Goal: Obtain resource: Download file/media

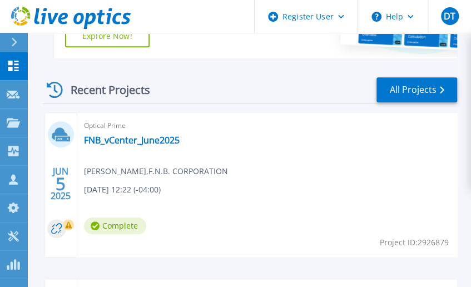
scroll to position [241, 0]
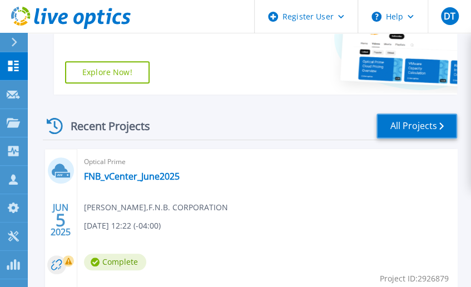
click at [420, 121] on link "All Projects" at bounding box center [416, 125] width 81 height 25
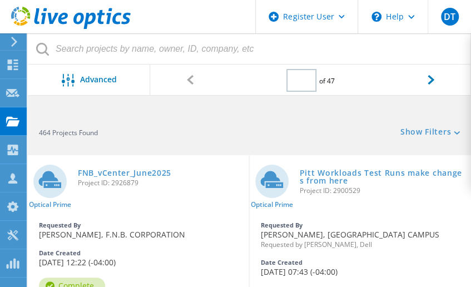
type input "1"
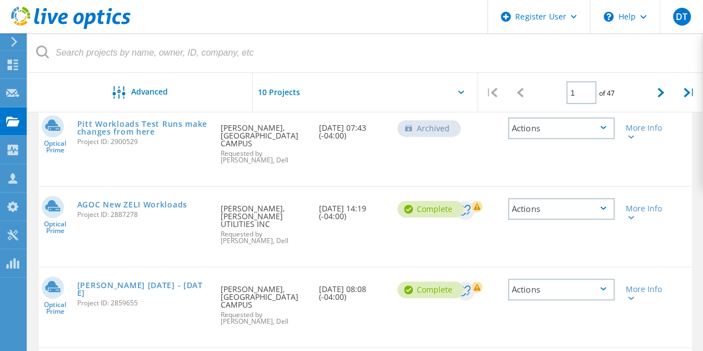
scroll to position [198, 0]
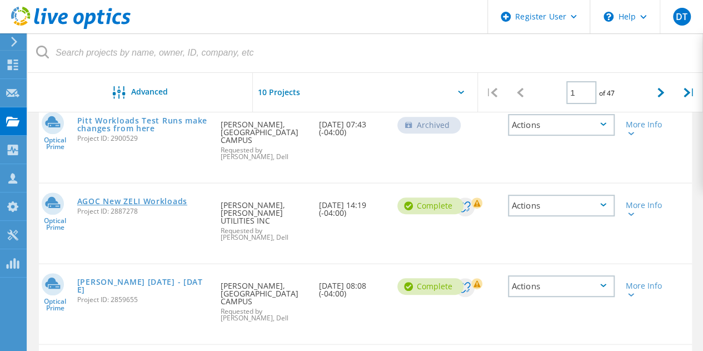
click at [138, 205] on link "AGOC New ZELI Workloads" at bounding box center [132, 201] width 110 height 8
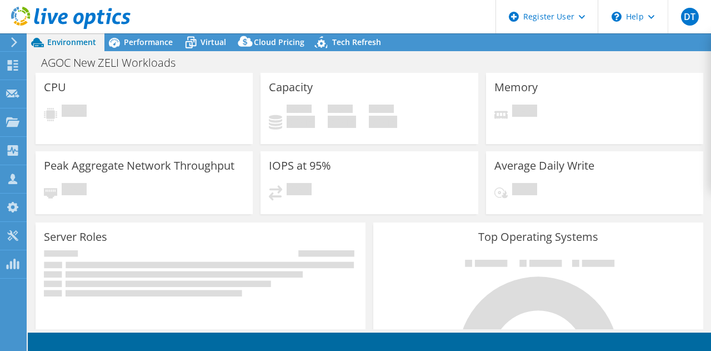
select select "USD"
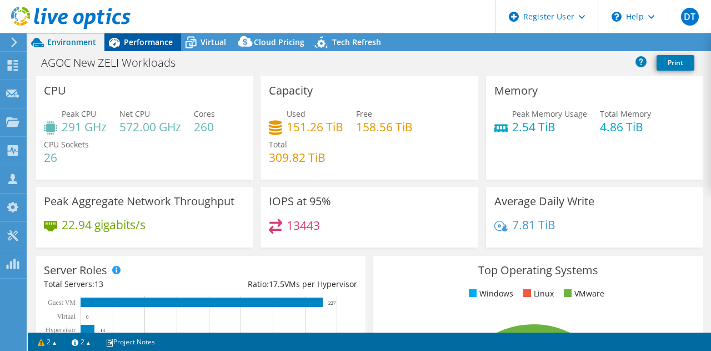
click at [141, 40] on span "Performance" at bounding box center [148, 42] width 49 height 11
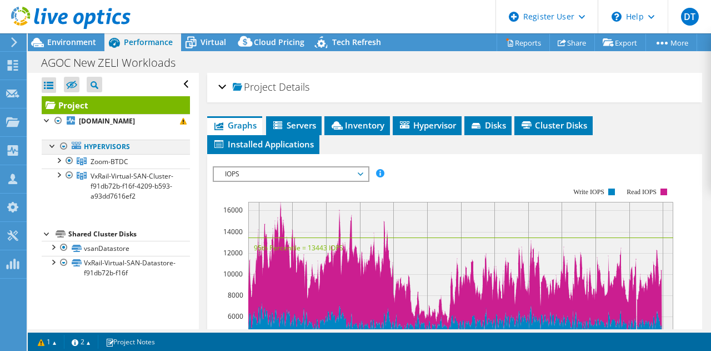
click at [62, 153] on div at bounding box center [63, 145] width 11 height 13
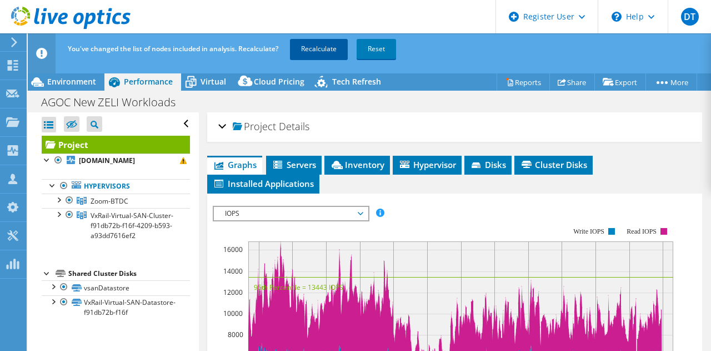
click at [321, 55] on link "Recalculate" at bounding box center [319, 49] width 58 height 20
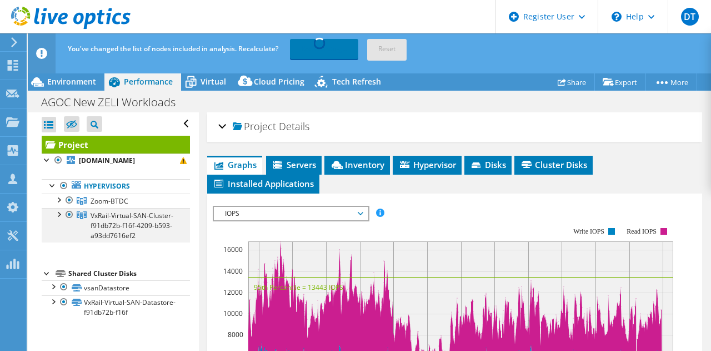
click at [60, 219] on div at bounding box center [58, 213] width 11 height 11
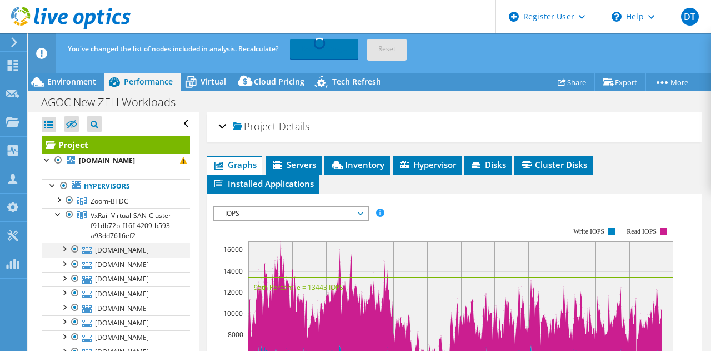
click at [77, 256] on div at bounding box center [74, 248] width 11 height 13
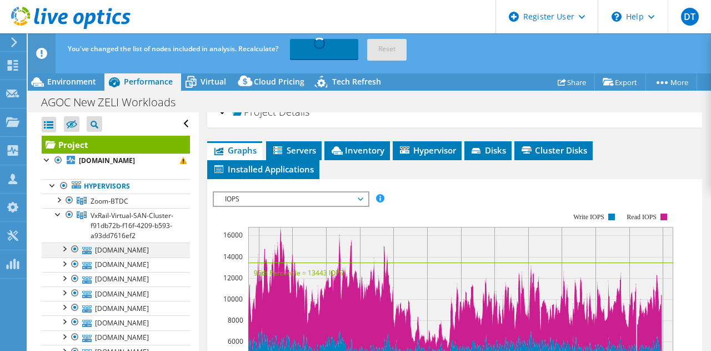
scroll to position [30, 0]
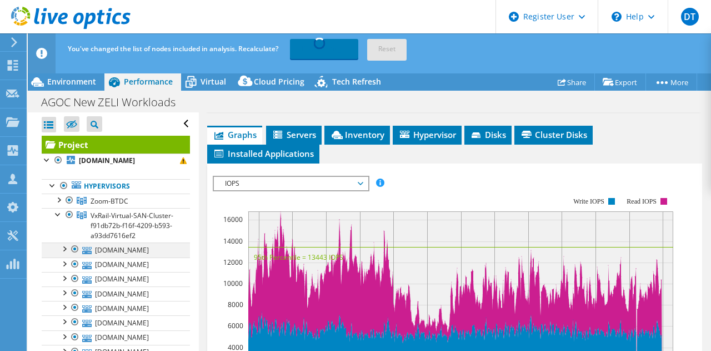
click at [74, 256] on div at bounding box center [74, 248] width 11 height 13
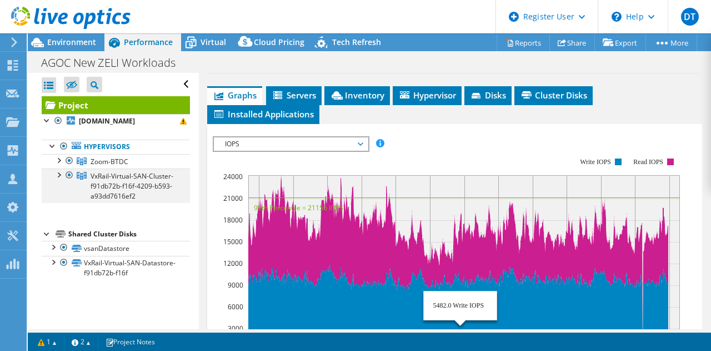
click at [61, 179] on div at bounding box center [58, 173] width 11 height 11
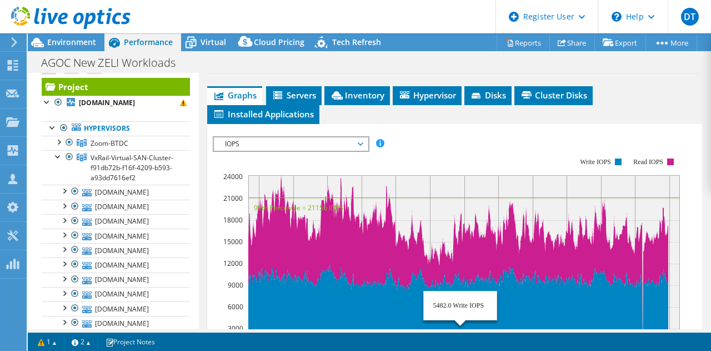
scroll to position [19, 0]
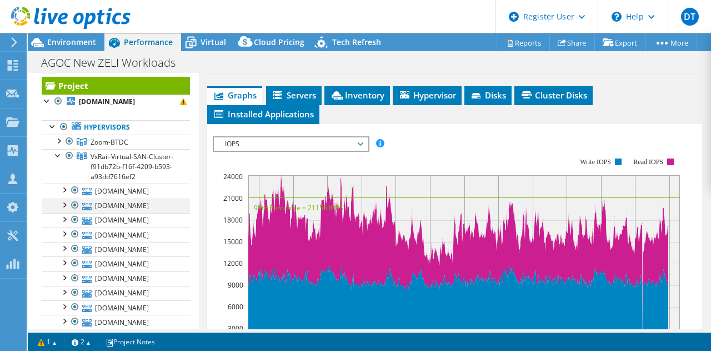
click at [71, 212] on div at bounding box center [74, 204] width 11 height 13
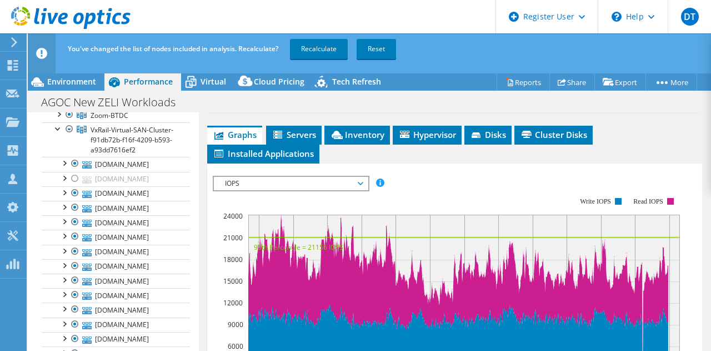
scroll to position [89, 0]
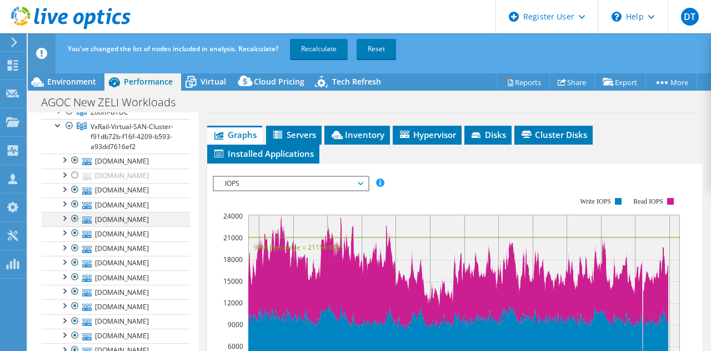
click at [72, 225] on div at bounding box center [74, 218] width 11 height 13
click at [75, 254] on div at bounding box center [74, 247] width 11 height 13
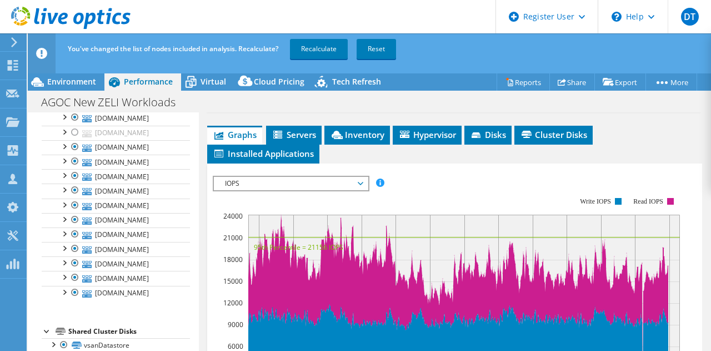
scroll to position [213, 0]
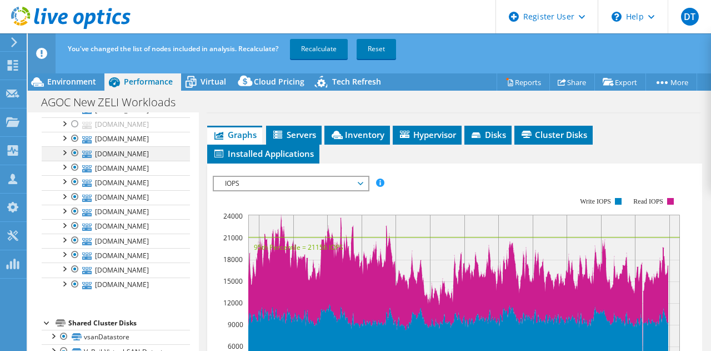
click at [77, 159] on div at bounding box center [74, 152] width 11 height 13
click at [76, 174] on div at bounding box center [74, 167] width 11 height 13
click at [78, 203] on div at bounding box center [74, 196] width 11 height 13
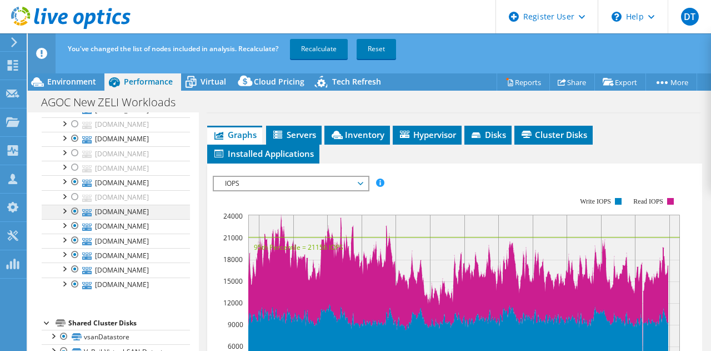
click at [76, 218] on div at bounding box center [74, 210] width 11 height 13
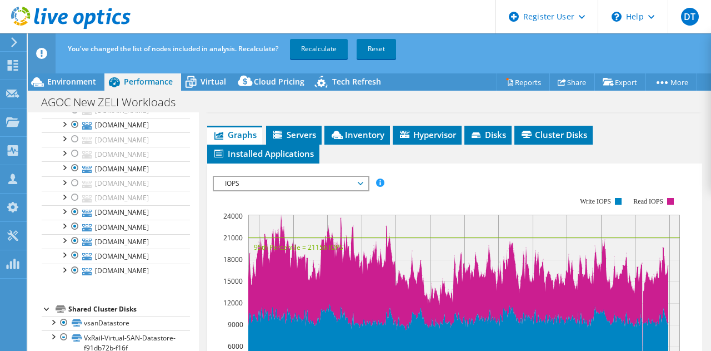
scroll to position [350, 0]
click at [76, 262] on div at bounding box center [74, 254] width 11 height 13
click at [77, 277] on div at bounding box center [74, 269] width 11 height 13
click at [311, 51] on link "Recalculate" at bounding box center [319, 49] width 58 height 20
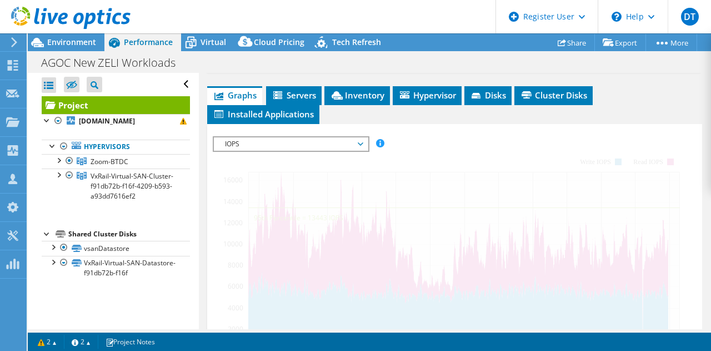
scroll to position [0, 0]
click at [363, 99] on li "Inventory" at bounding box center [357, 95] width 66 height 19
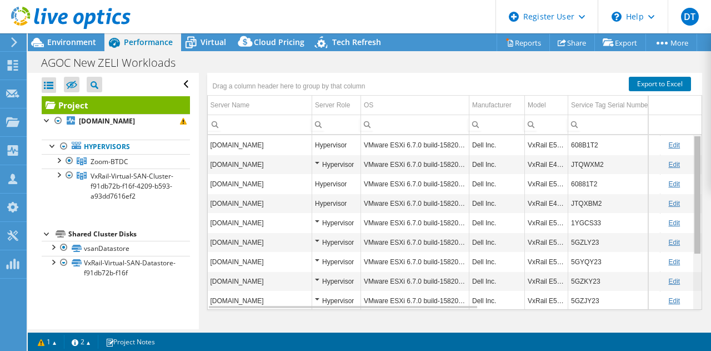
drag, startPoint x: 691, startPoint y: 176, endPoint x: 687, endPoint y: 159, distance: 17.7
click at [687, 159] on body "DT Dell User [PERSON_NAME] [PERSON_NAME][EMAIL_ADDRESS][DOMAIN_NAME] Dell My Pr…" at bounding box center [355, 175] width 711 height 351
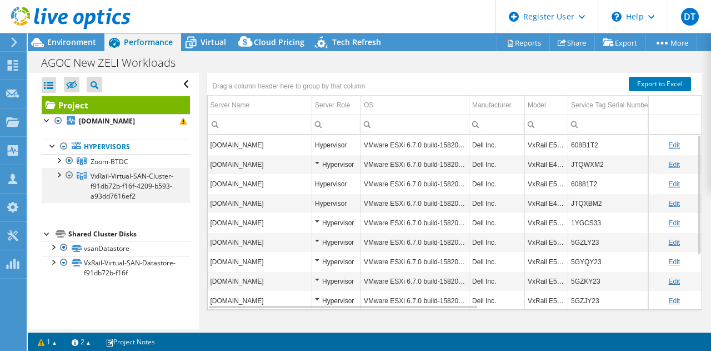
click at [60, 179] on div at bounding box center [58, 173] width 11 height 11
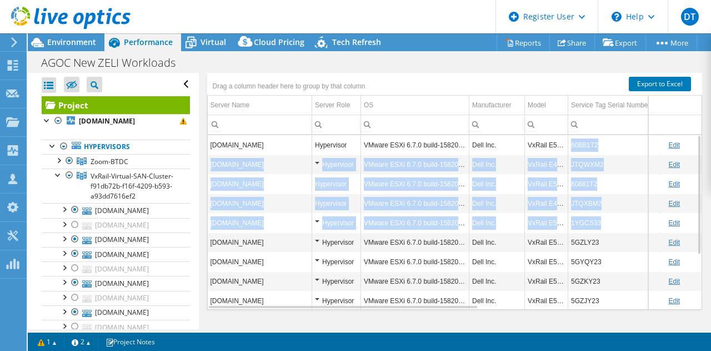
drag, startPoint x: 571, startPoint y: 139, endPoint x: 603, endPoint y: 227, distance: 93.5
click at [603, 227] on tbody "[DOMAIN_NAME] Hypervisor VMware ESXi 6.7.0 build-15820472 Dell Inc. VxRail E560…" at bounding box center [644, 261] width 873 height 253
click at [603, 227] on td "1YGCS33" at bounding box center [614, 222] width 92 height 19
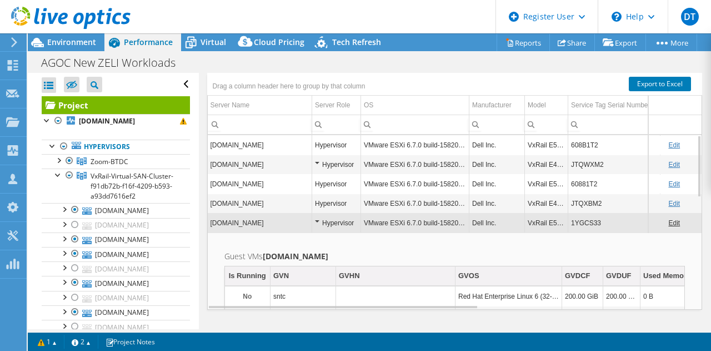
click at [471, 74] on div "Drag a column header here to group by that column" at bounding box center [455, 80] width 496 height 14
click at [93, 142] on ul "Hypervisors Zoom-BTDC [DOMAIN_NAME]" at bounding box center [116, 302] width 148 height 348
click at [58, 42] on span "Environment" at bounding box center [71, 42] width 49 height 11
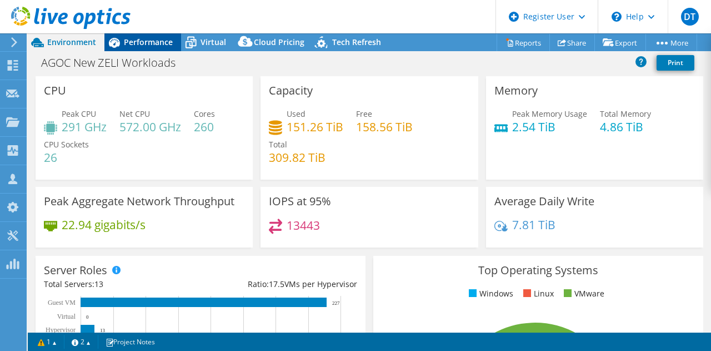
click at [121, 44] on icon at bounding box center [113, 42] width 19 height 19
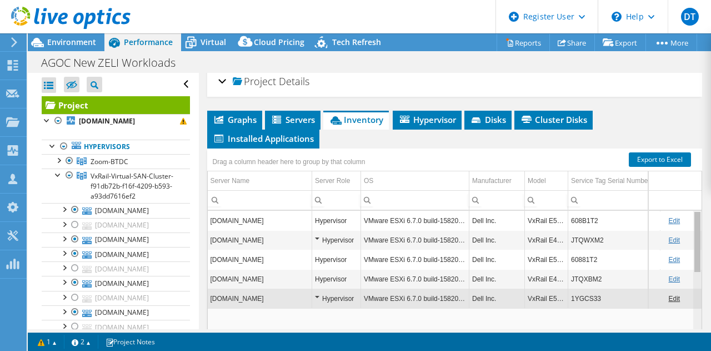
drag, startPoint x: 692, startPoint y: 234, endPoint x: 684, endPoint y: 212, distance: 23.7
click at [684, 212] on body "DT Dell User [PERSON_NAME] [PERSON_NAME][EMAIL_ADDRESS][DOMAIN_NAME] Dell My Pr…" at bounding box center [355, 175] width 711 height 351
click at [298, 117] on span "Servers" at bounding box center [293, 119] width 44 height 11
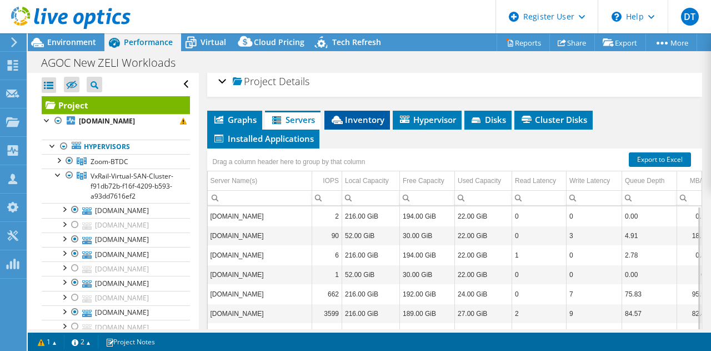
click at [346, 118] on span "Inventory" at bounding box center [357, 119] width 54 height 11
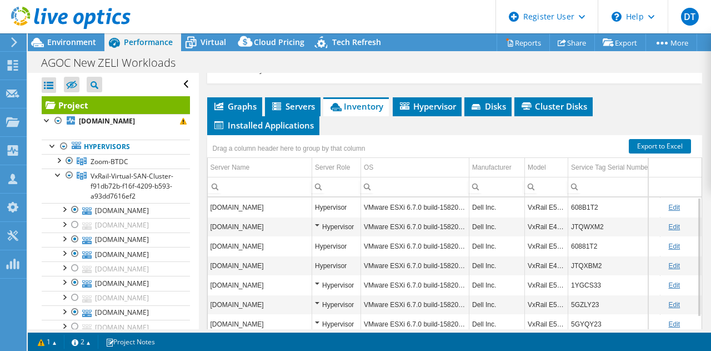
scroll to position [21, 0]
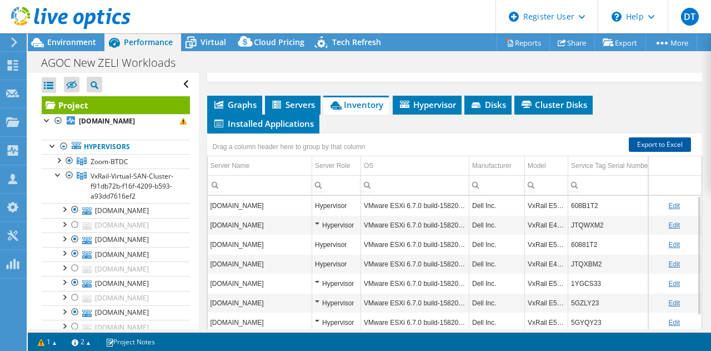
click at [667, 145] on link "Export to Excel" at bounding box center [660, 144] width 62 height 14
click at [68, 167] on div at bounding box center [69, 160] width 11 height 13
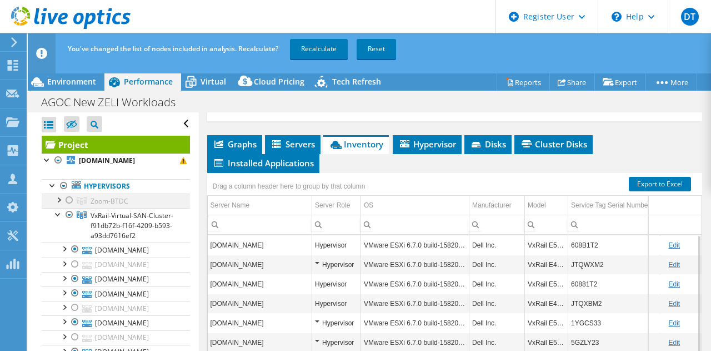
click at [67, 207] on div at bounding box center [69, 199] width 11 height 13
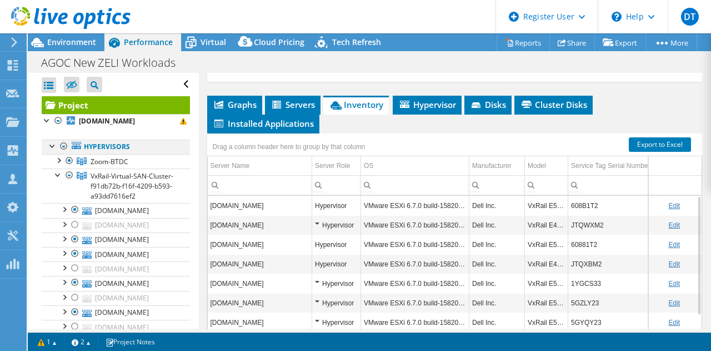
click at [61, 153] on div at bounding box center [63, 145] width 11 height 13
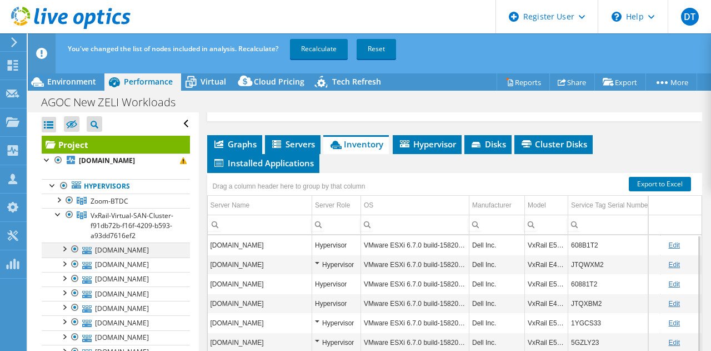
click at [73, 256] on div at bounding box center [74, 248] width 11 height 13
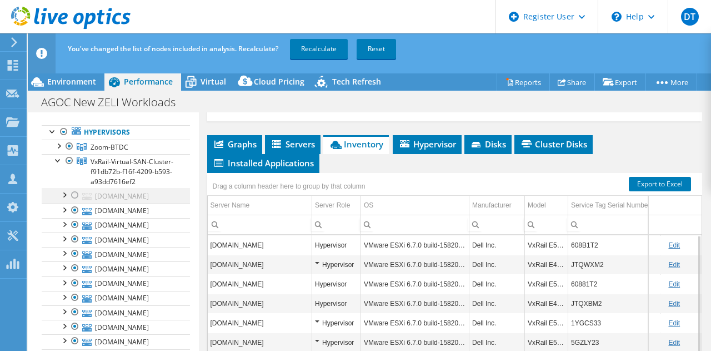
scroll to position [54, 0]
click at [77, 231] on div at bounding box center [74, 223] width 11 height 13
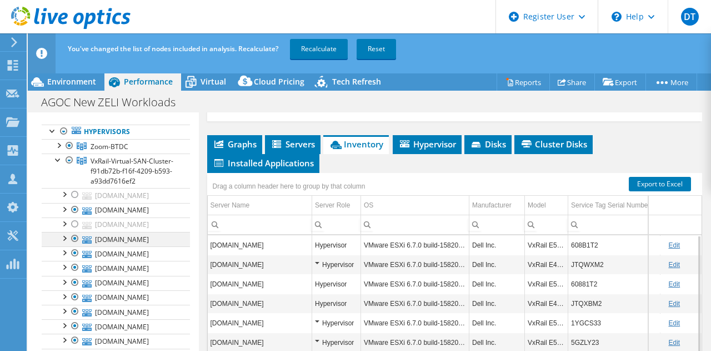
click at [74, 245] on div at bounding box center [74, 238] width 11 height 13
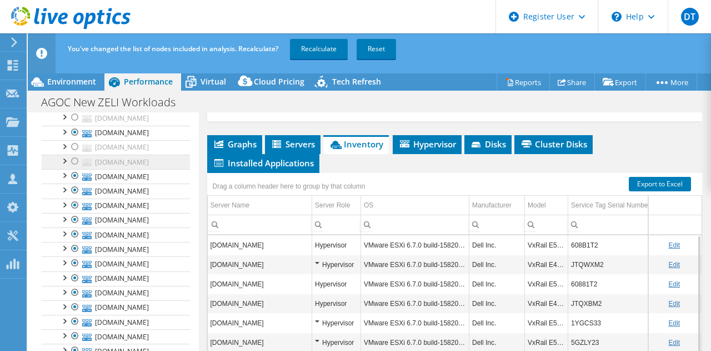
scroll to position [139, 0]
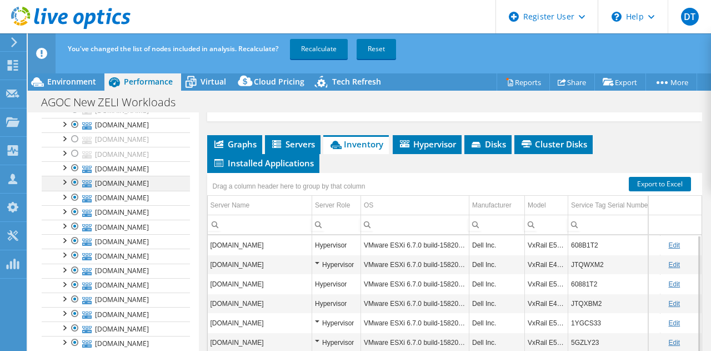
click at [76, 189] on div at bounding box center [74, 182] width 11 height 13
click at [73, 218] on div at bounding box center [74, 211] width 11 height 13
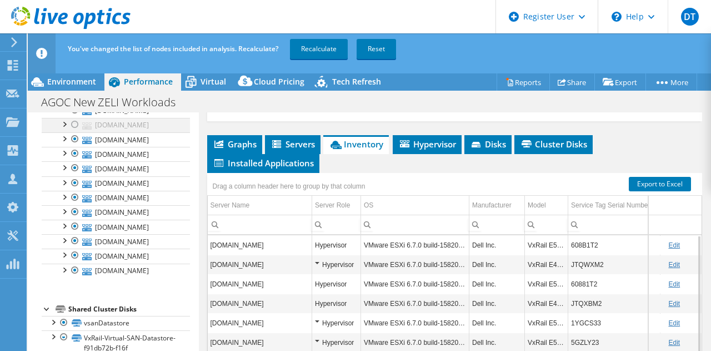
scroll to position [244, 0]
click at [72, 174] on div at bounding box center [74, 167] width 11 height 13
click at [76, 218] on div at bounding box center [74, 211] width 11 height 13
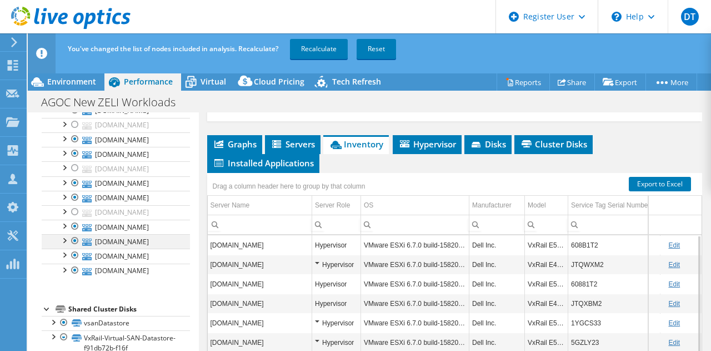
click at [76, 247] on div at bounding box center [74, 240] width 11 height 13
click at [72, 219] on div at bounding box center [74, 225] width 11 height 13
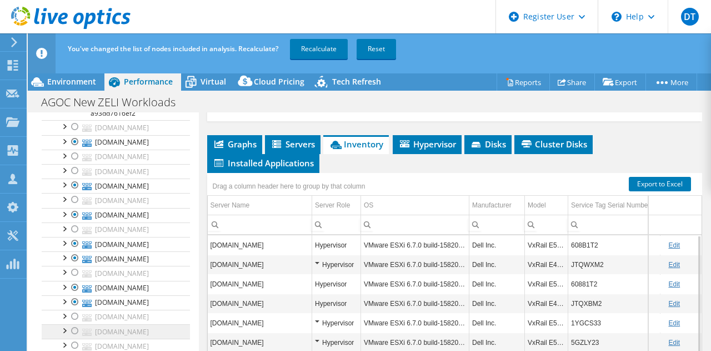
scroll to position [120, 0]
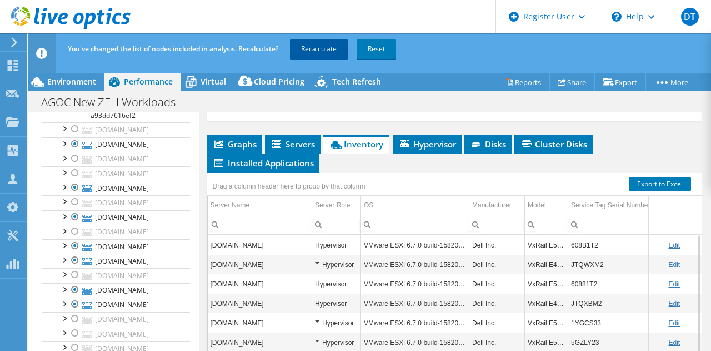
click at [310, 43] on link "Recalculate" at bounding box center [319, 49] width 58 height 20
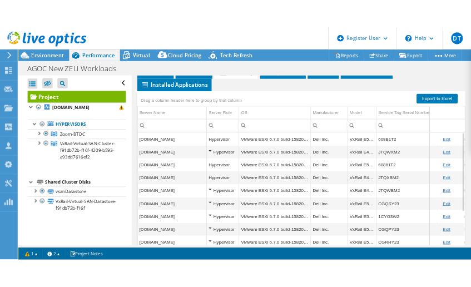
scroll to position [83, 0]
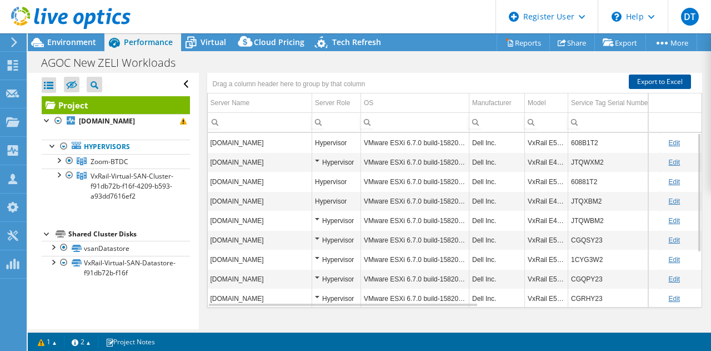
click at [644, 77] on link "Export to Excel" at bounding box center [660, 81] width 62 height 14
